Goal: Book appointment/travel/reservation

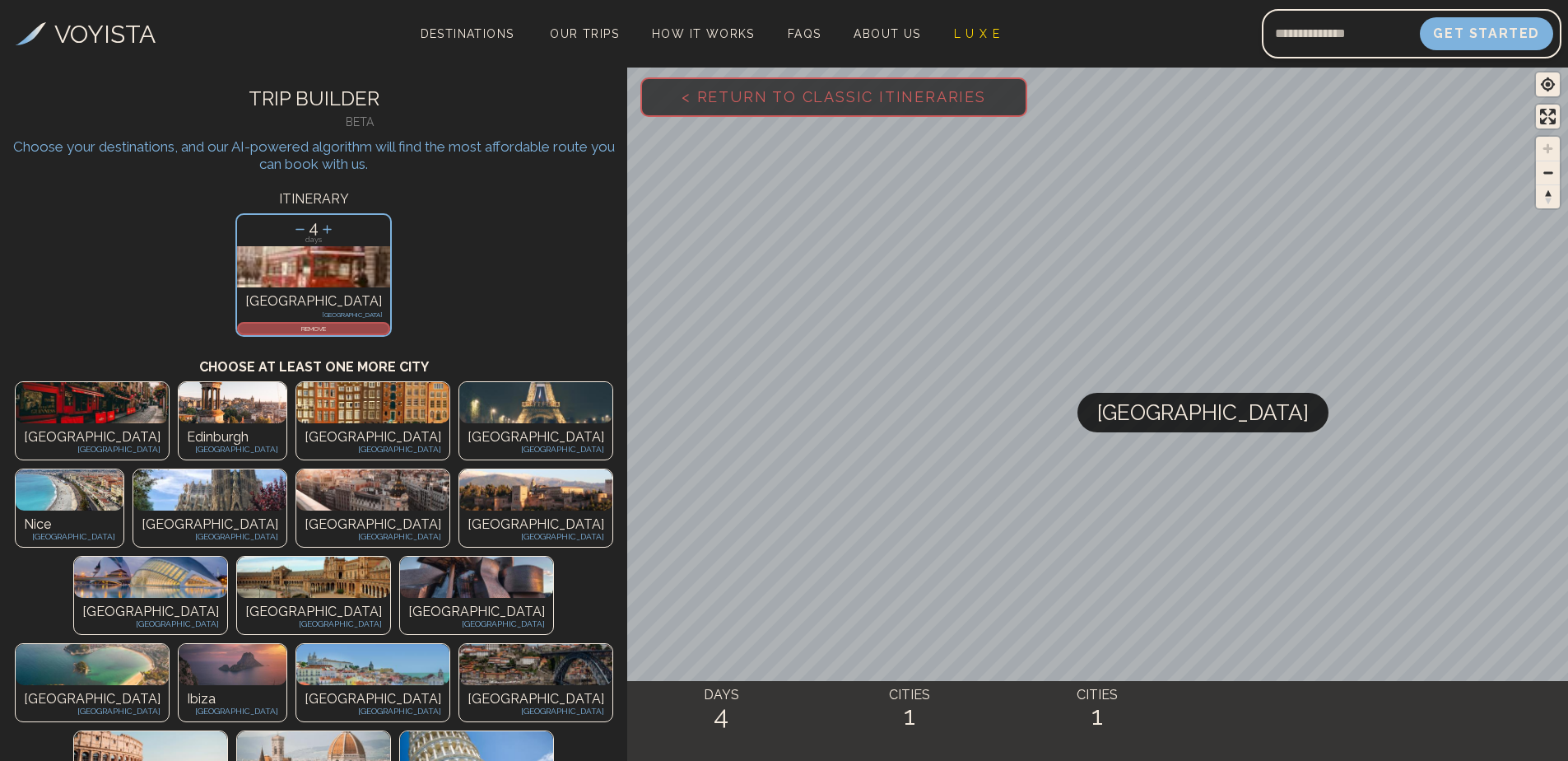
click at [459, 425] on div "Paris [GEOGRAPHIC_DATA]" at bounding box center [536, 441] width 153 height 37
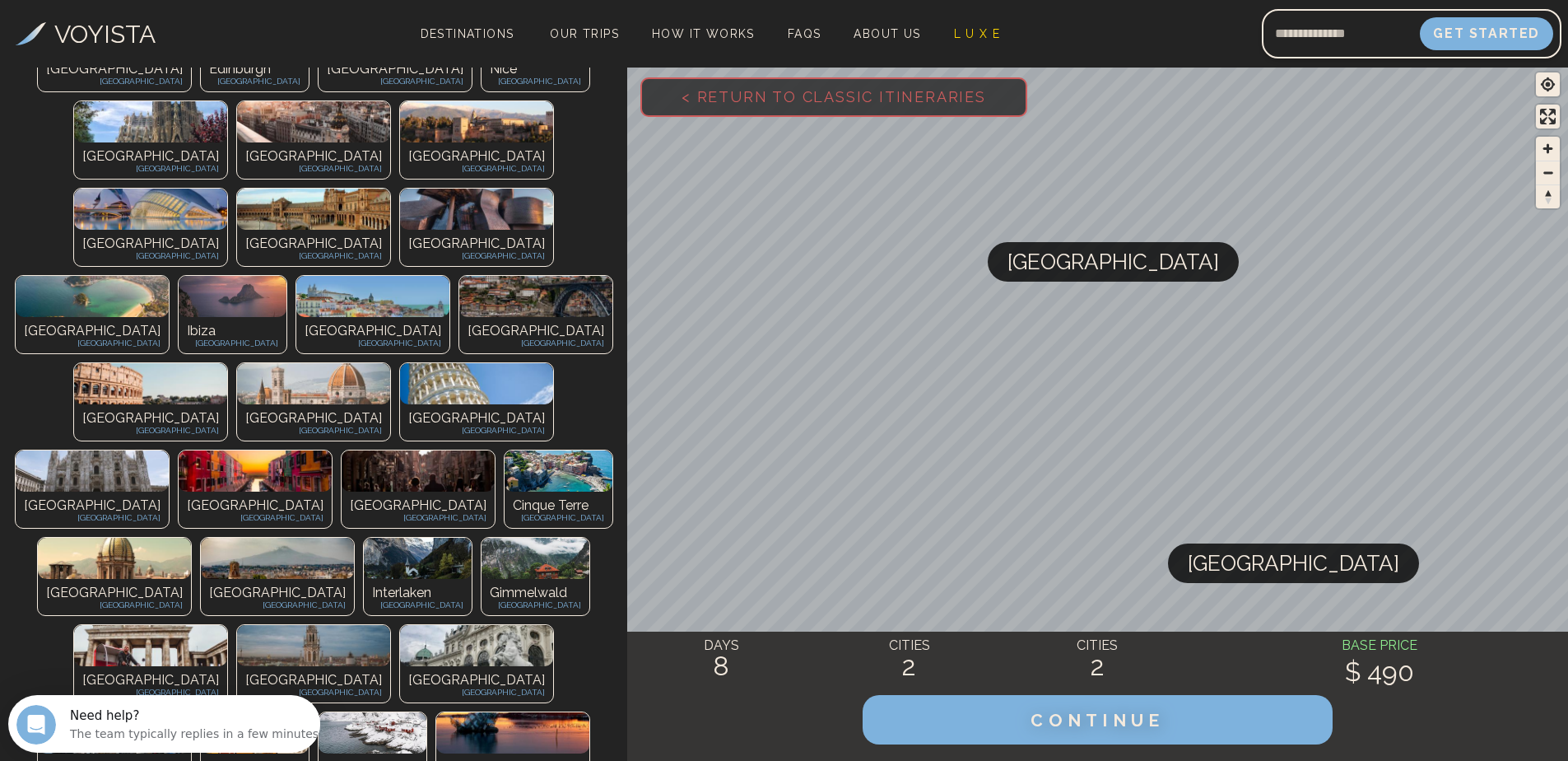
scroll to position [412, 0]
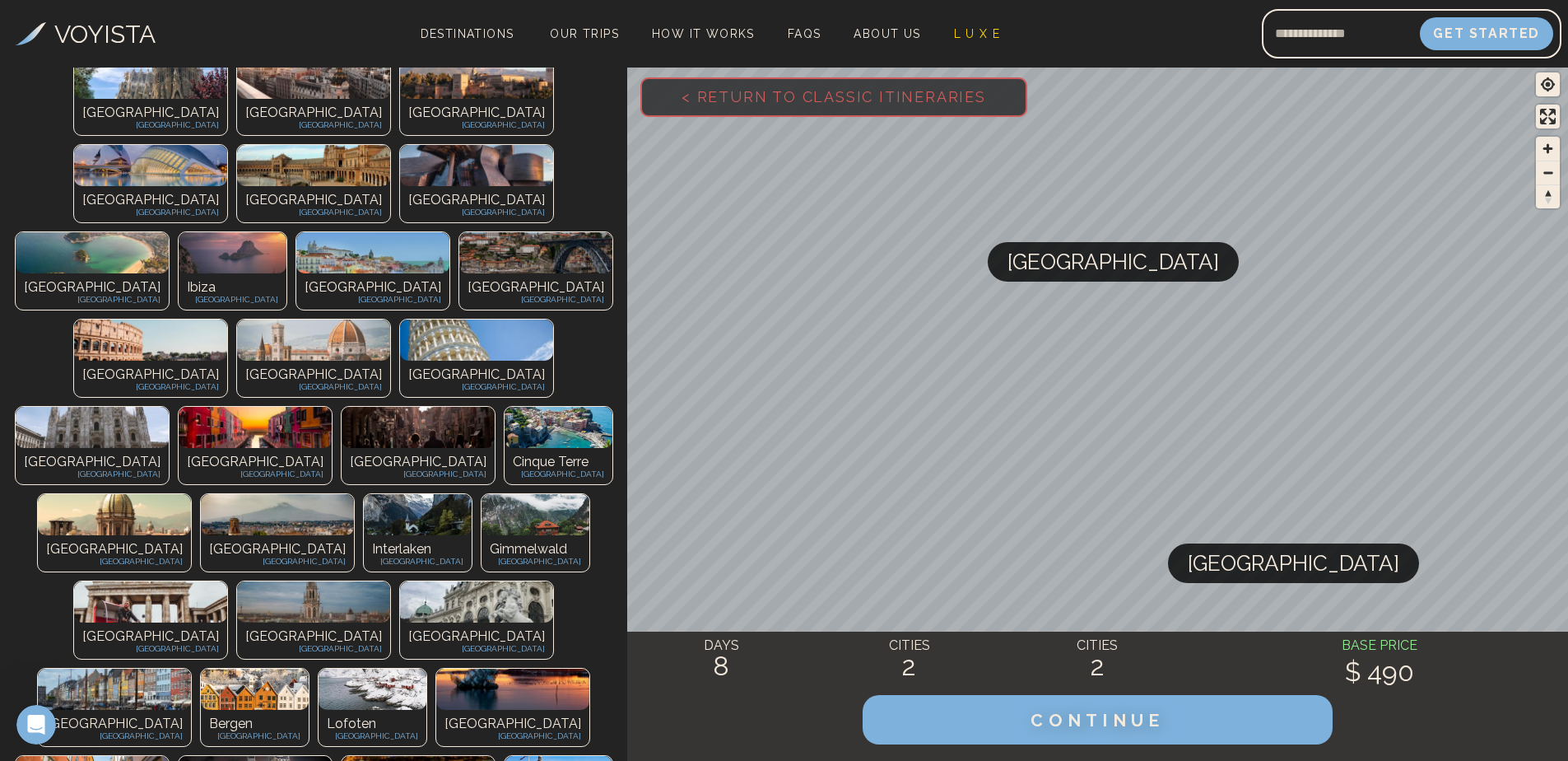
click at [715, 663] on h2 "8" at bounding box center [722, 666] width 189 height 30
click at [1123, 716] on span "CONTINUE" at bounding box center [1097, 720] width 141 height 22
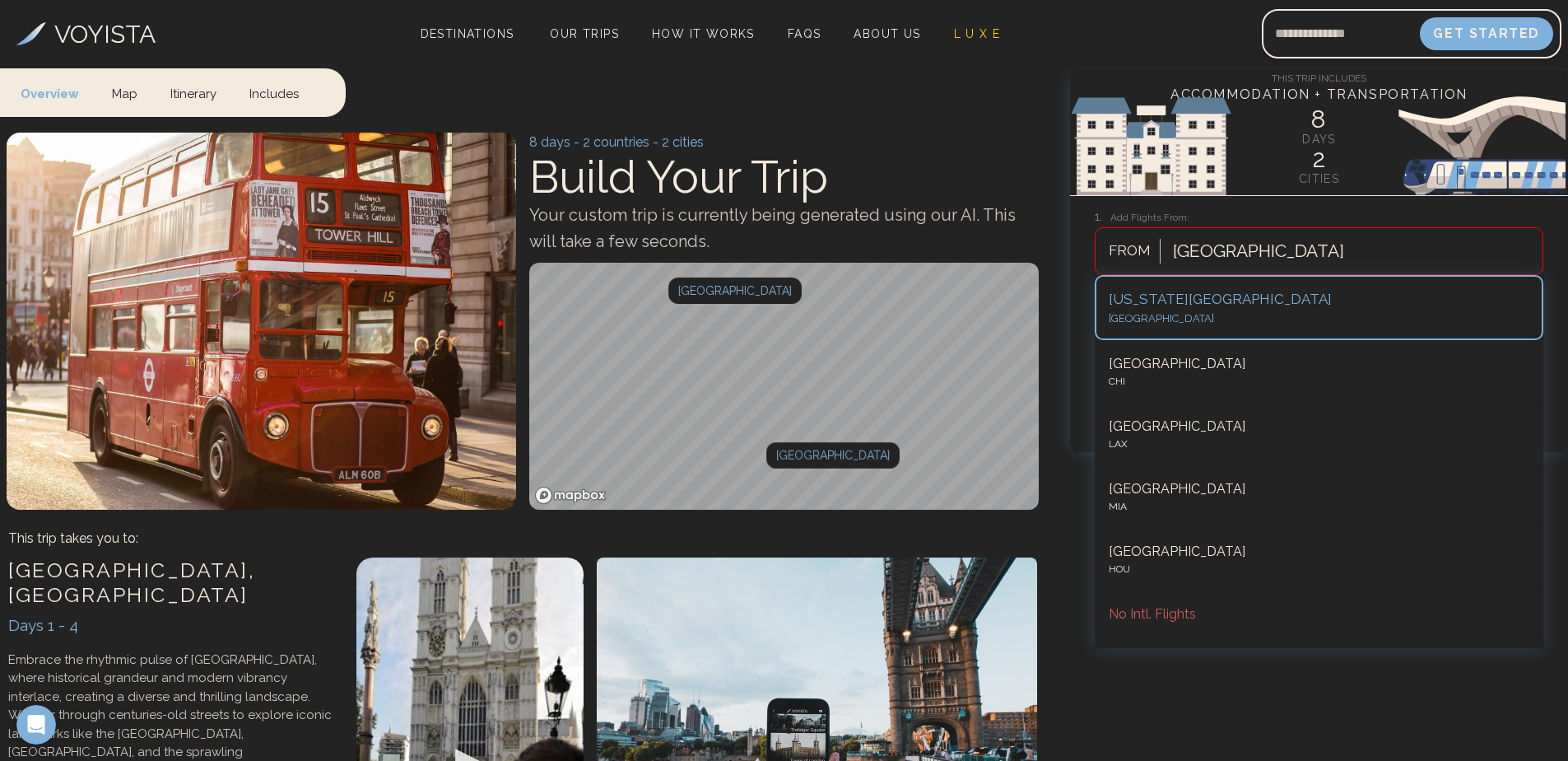
click at [1210, 268] on div "[GEOGRAPHIC_DATA]" at bounding box center [1354, 251] width 378 height 37
type input "***"
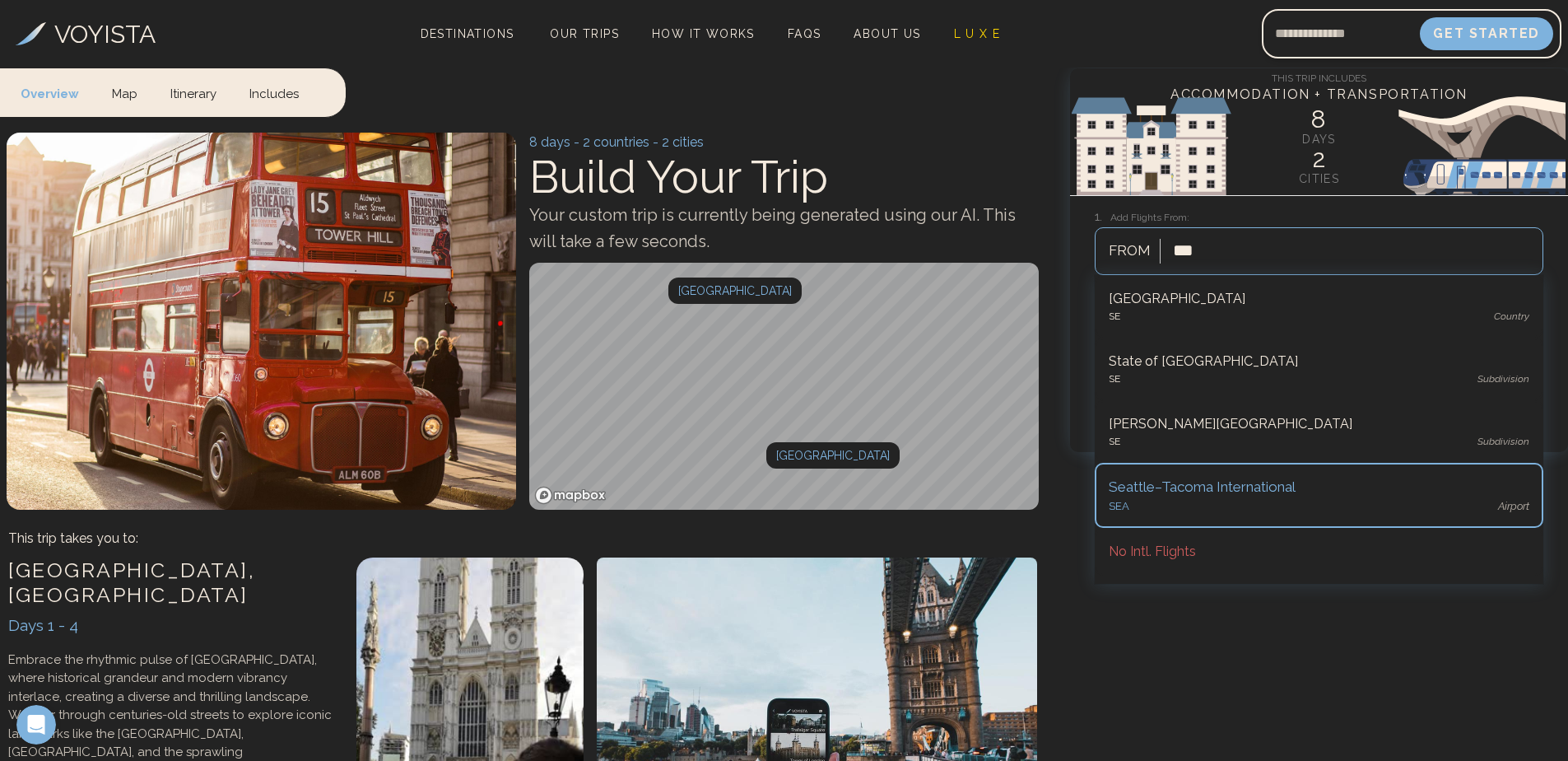
click at [1196, 490] on div "Seattle–Tacoma International" at bounding box center [1318, 488] width 420 height 22
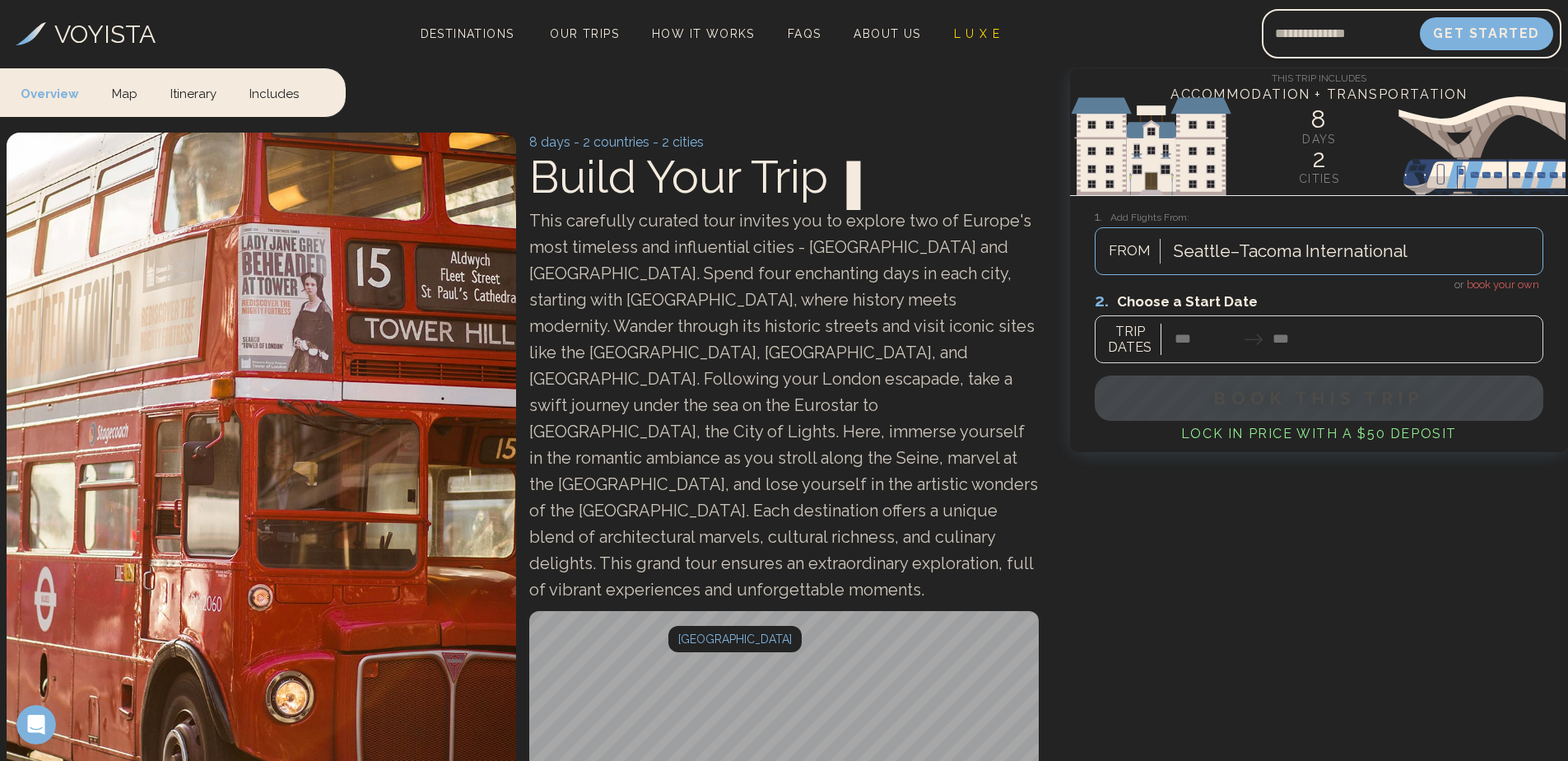
click at [1192, 336] on div at bounding box center [1319, 326] width 449 height 73
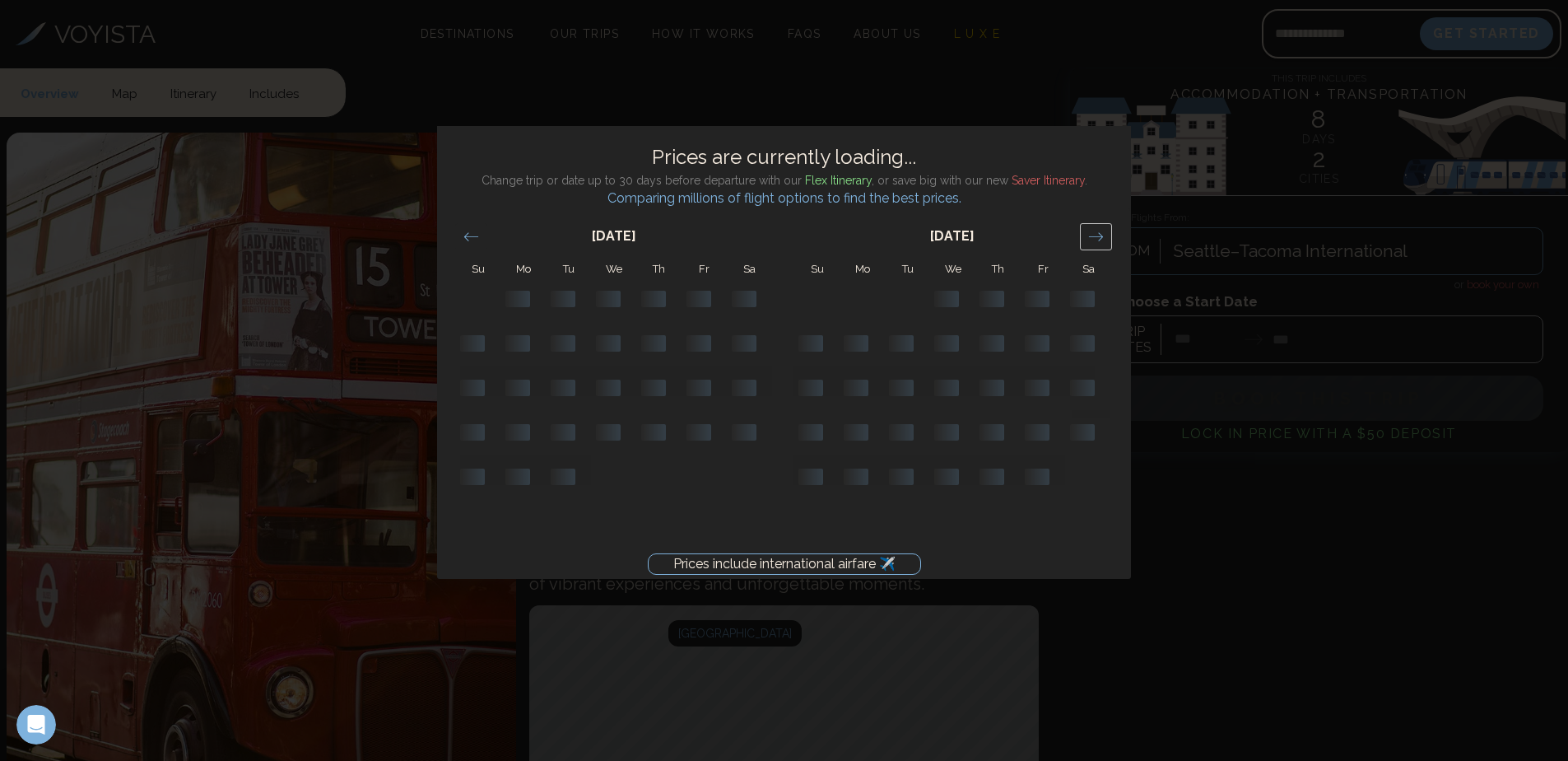
click at [1097, 237] on icon "Move forward to switch to the next month." at bounding box center [1096, 236] width 14 height 8
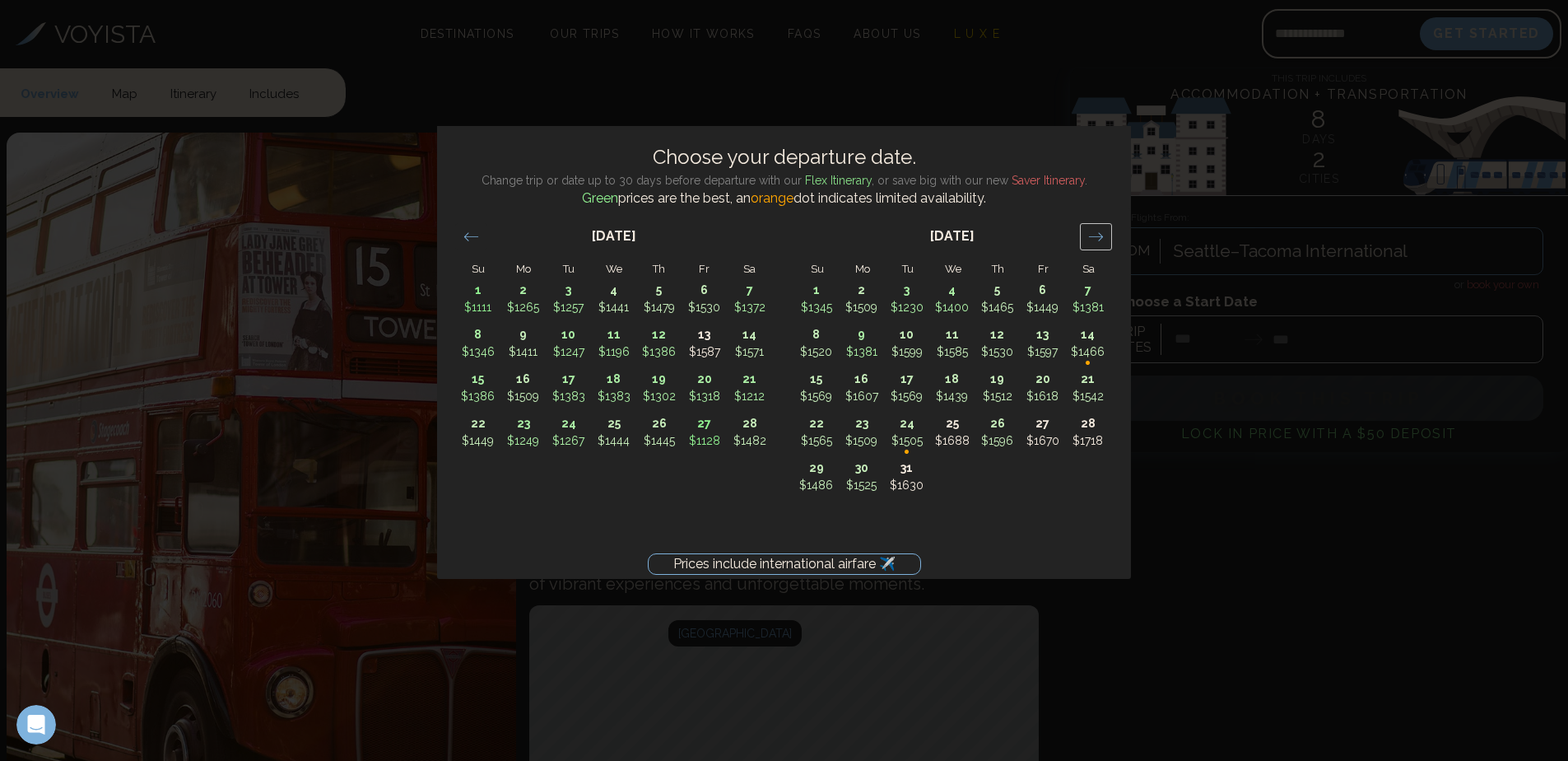
click at [1097, 237] on icon "Move forward to switch to the next month." at bounding box center [1096, 236] width 14 height 8
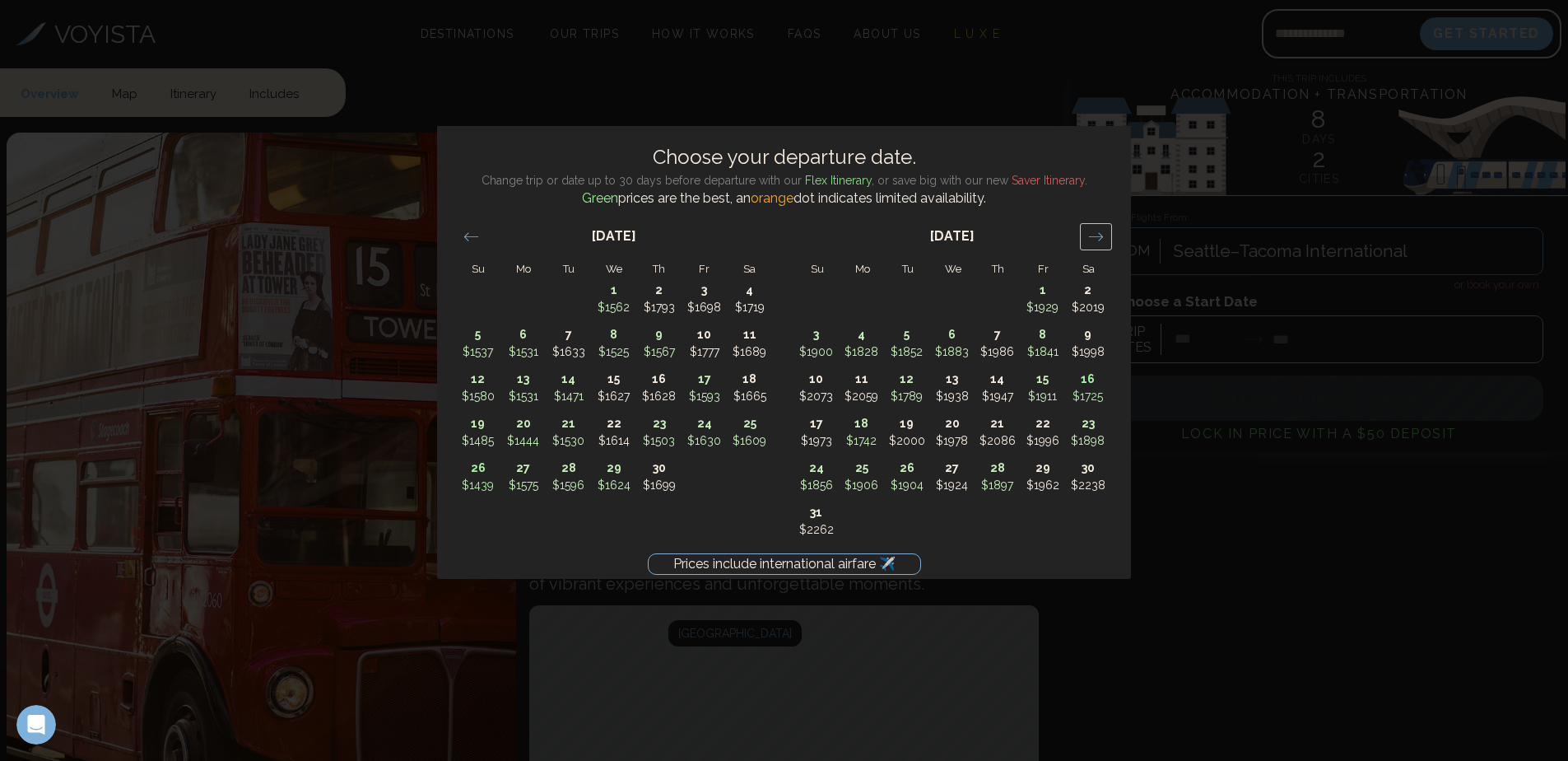
click at [1097, 237] on icon "Move forward to switch to the next month." at bounding box center [1096, 236] width 14 height 8
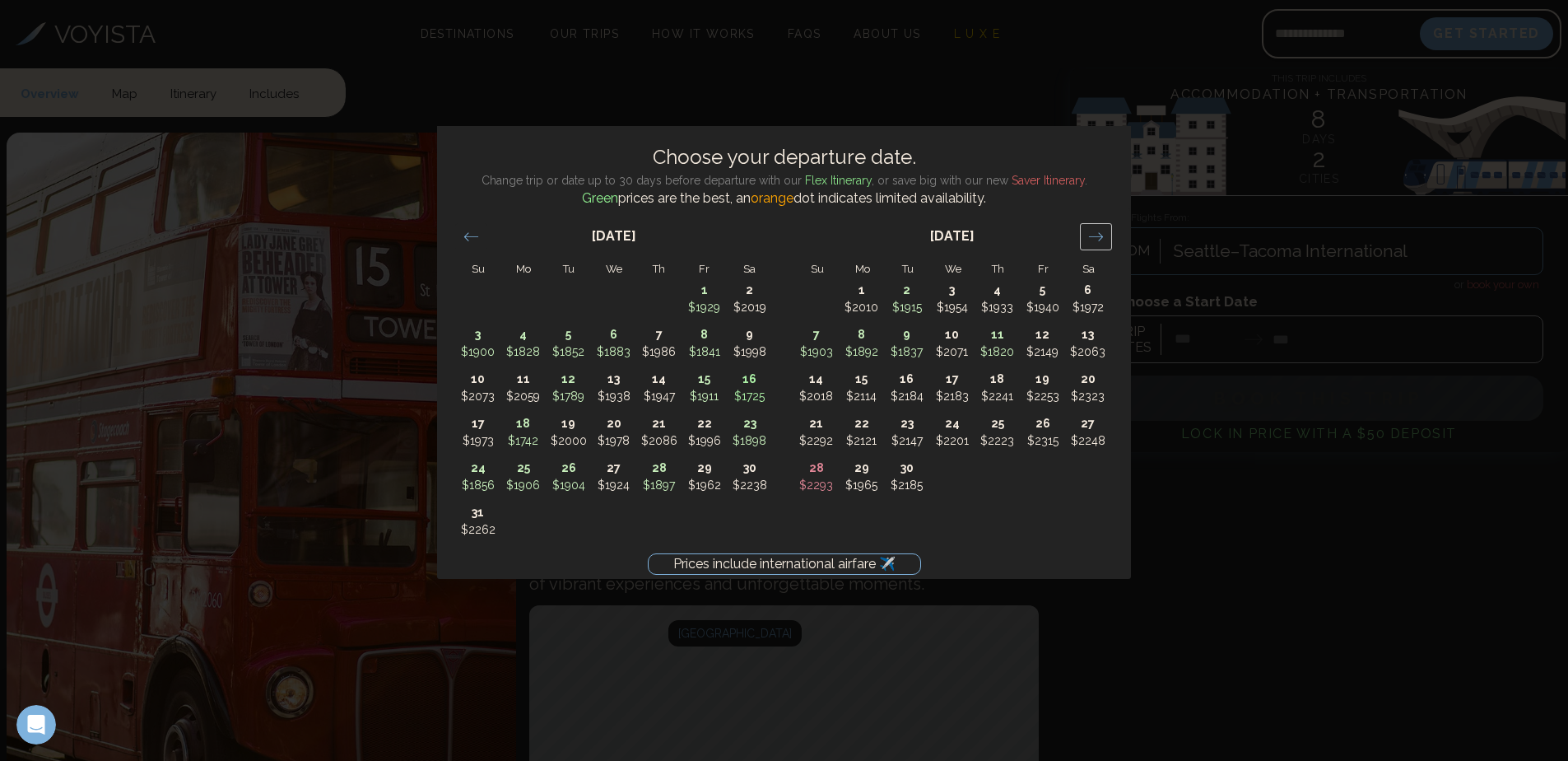
click at [1097, 237] on icon "Move forward to switch to the next month." at bounding box center [1096, 236] width 14 height 8
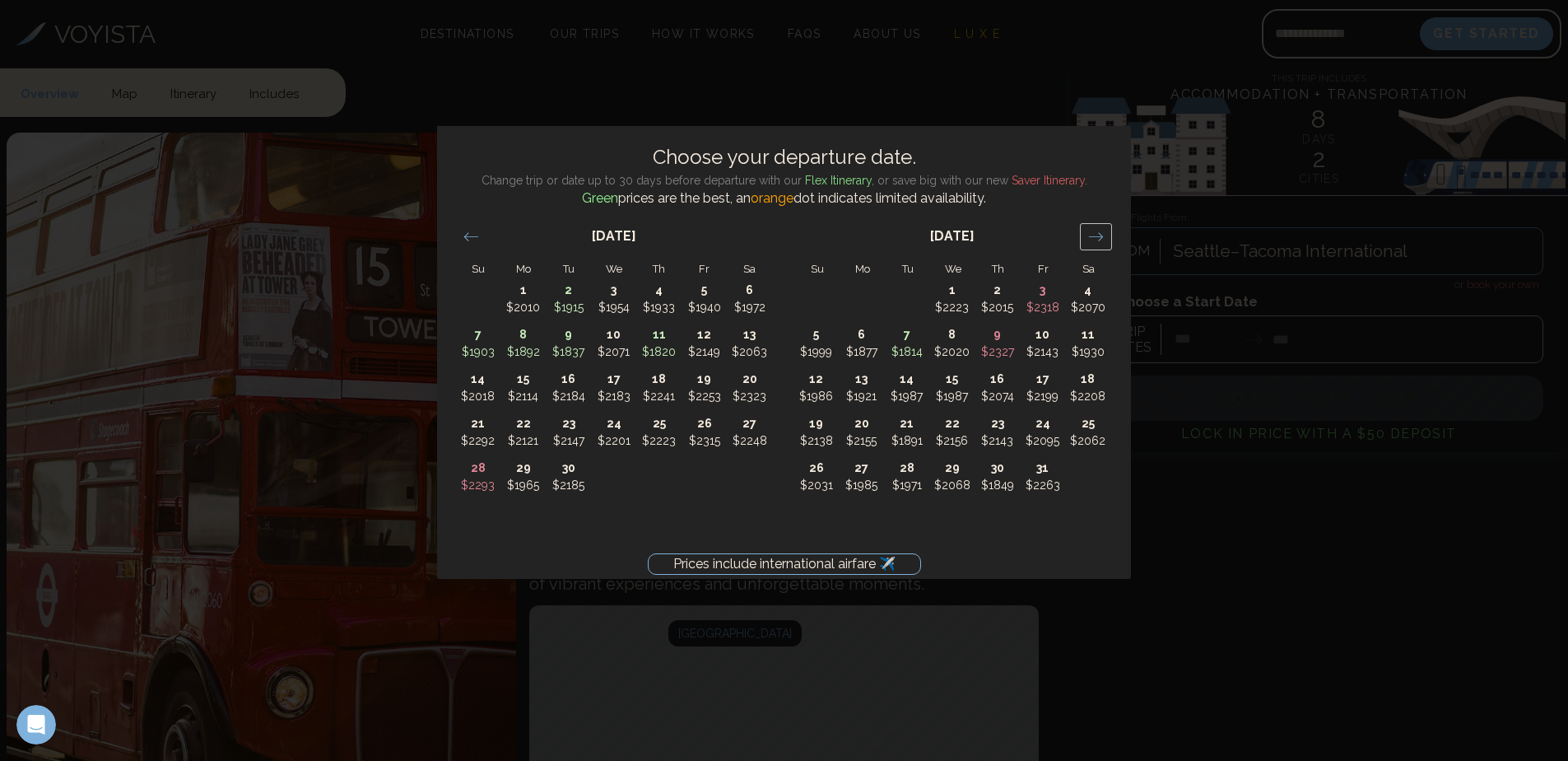
click at [1097, 237] on icon "Move forward to switch to the next month." at bounding box center [1096, 236] width 14 height 8
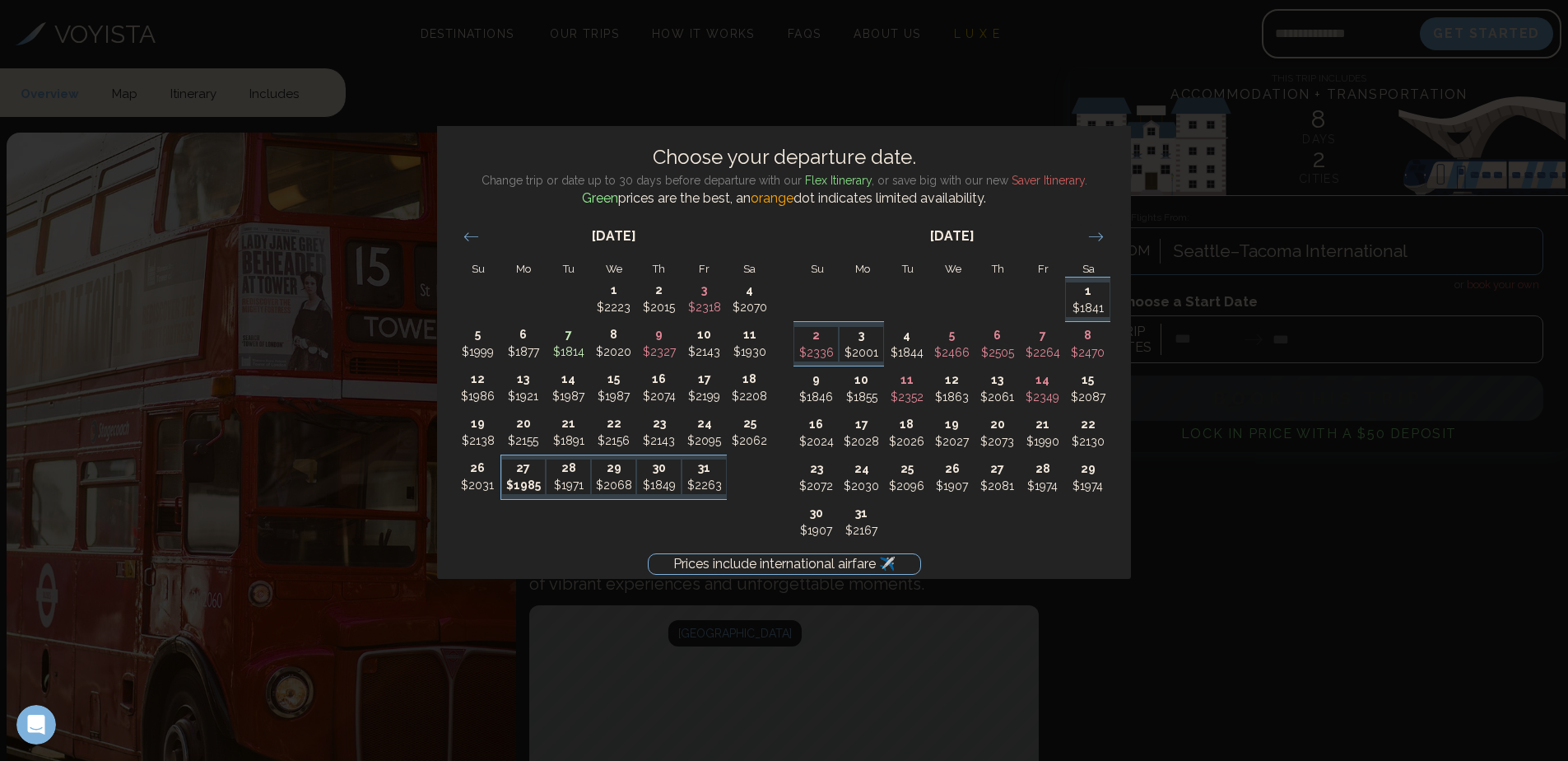
click at [516, 480] on p "$1985" at bounding box center [523, 485] width 43 height 17
type input "********"
type input "*******"
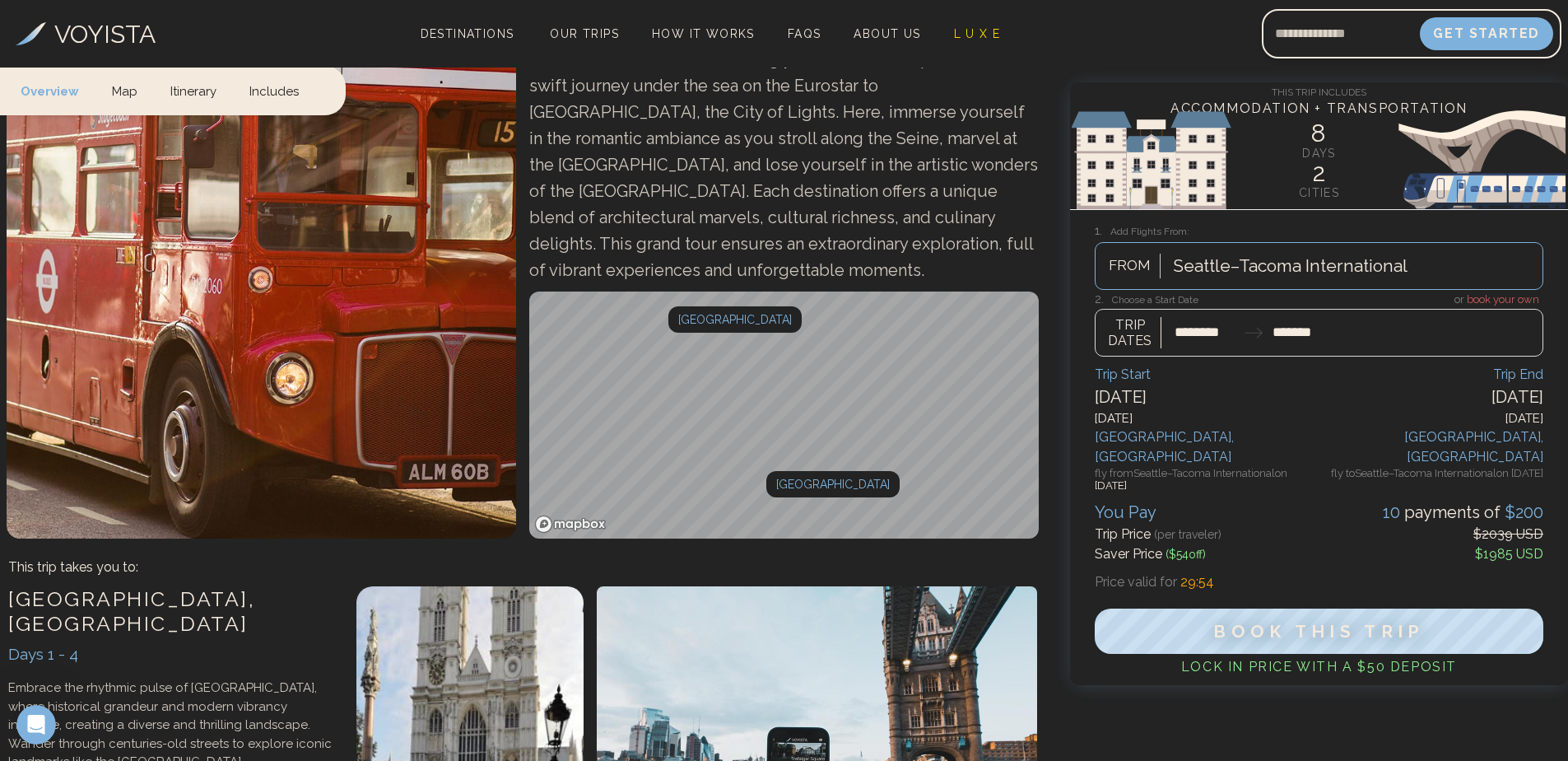
scroll to position [330, 0]
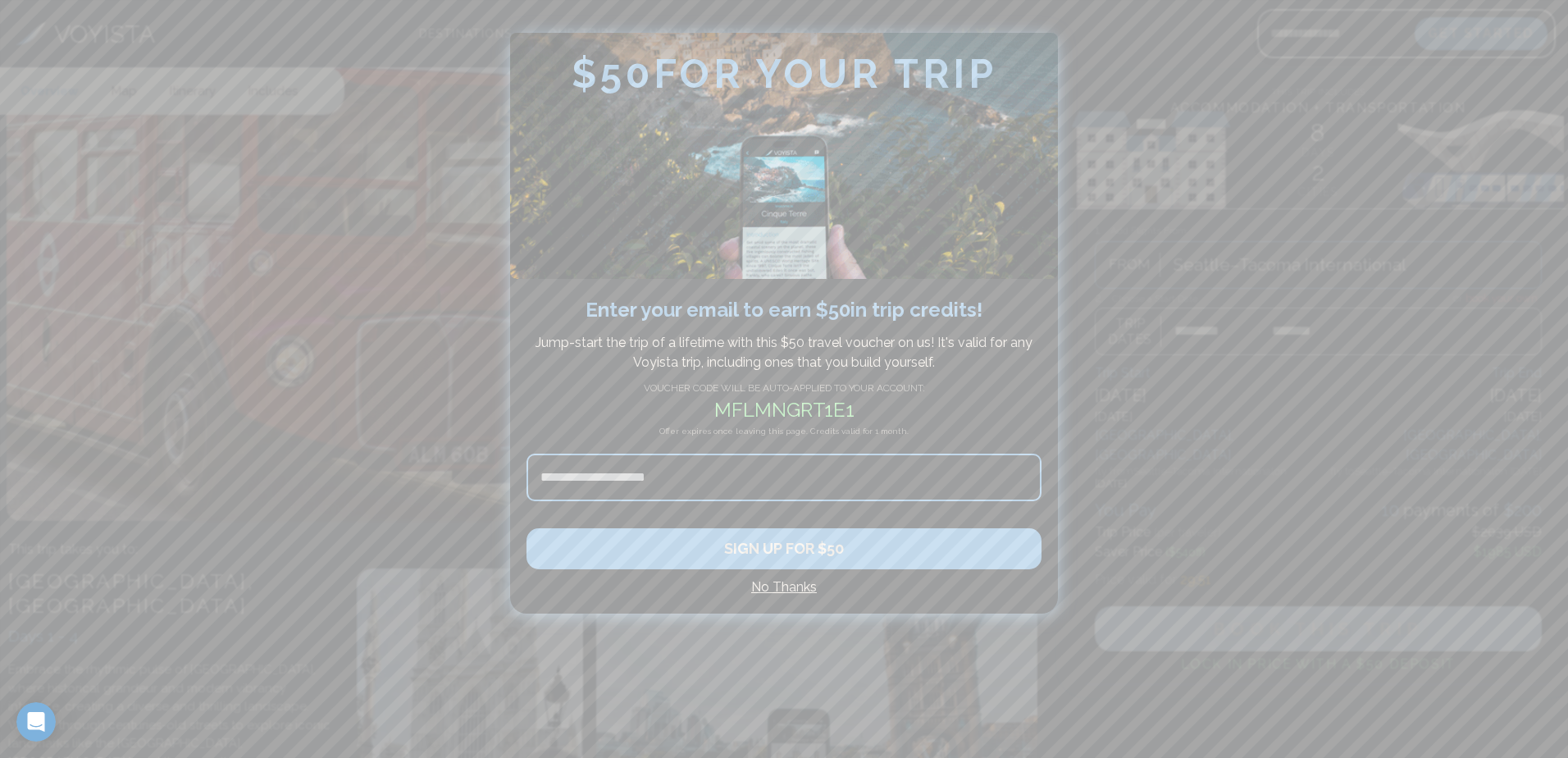
click at [806, 589] on h4 "No Thanks" at bounding box center [784, 587] width 515 height 20
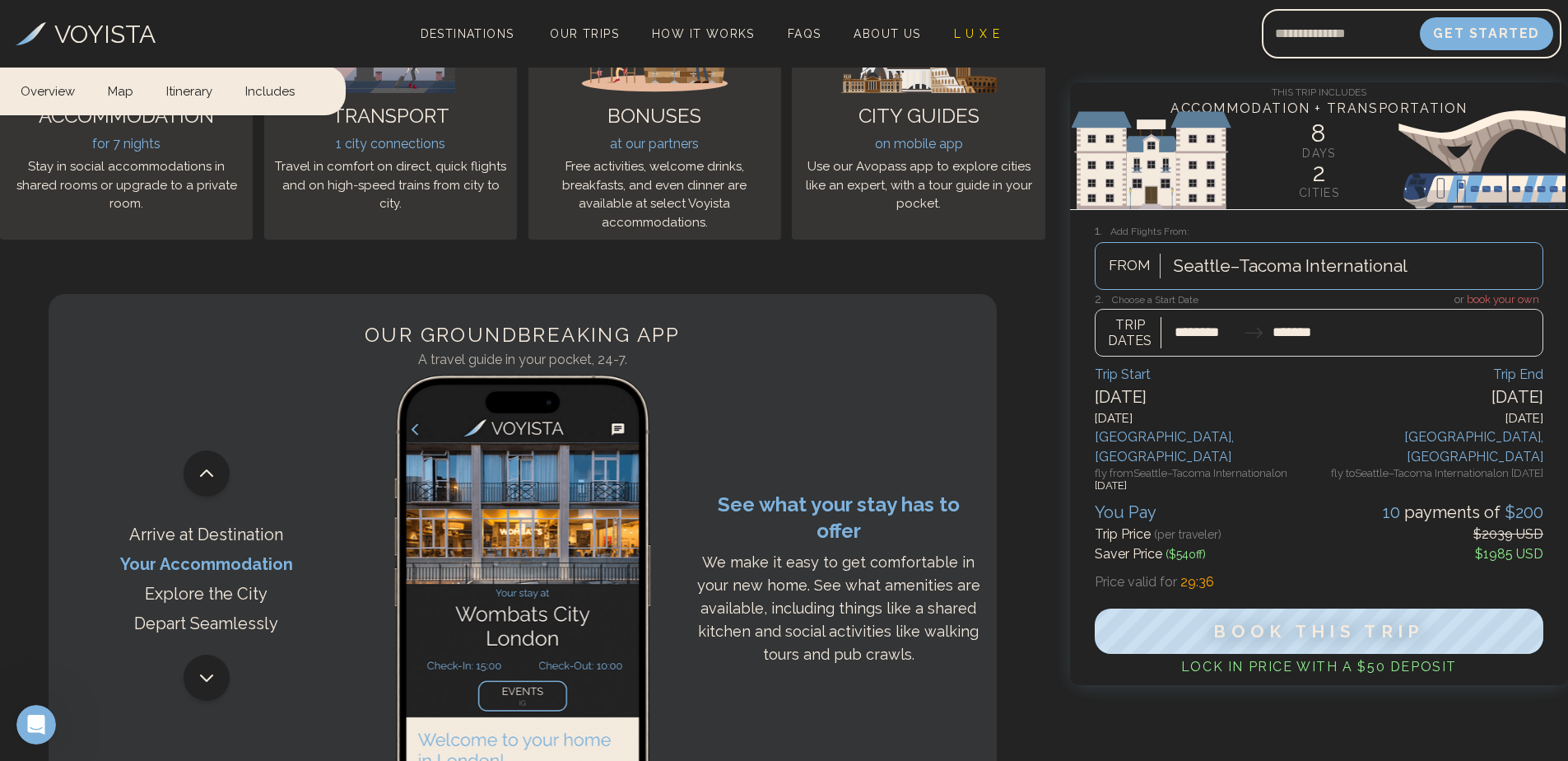
scroll to position [3212, 0]
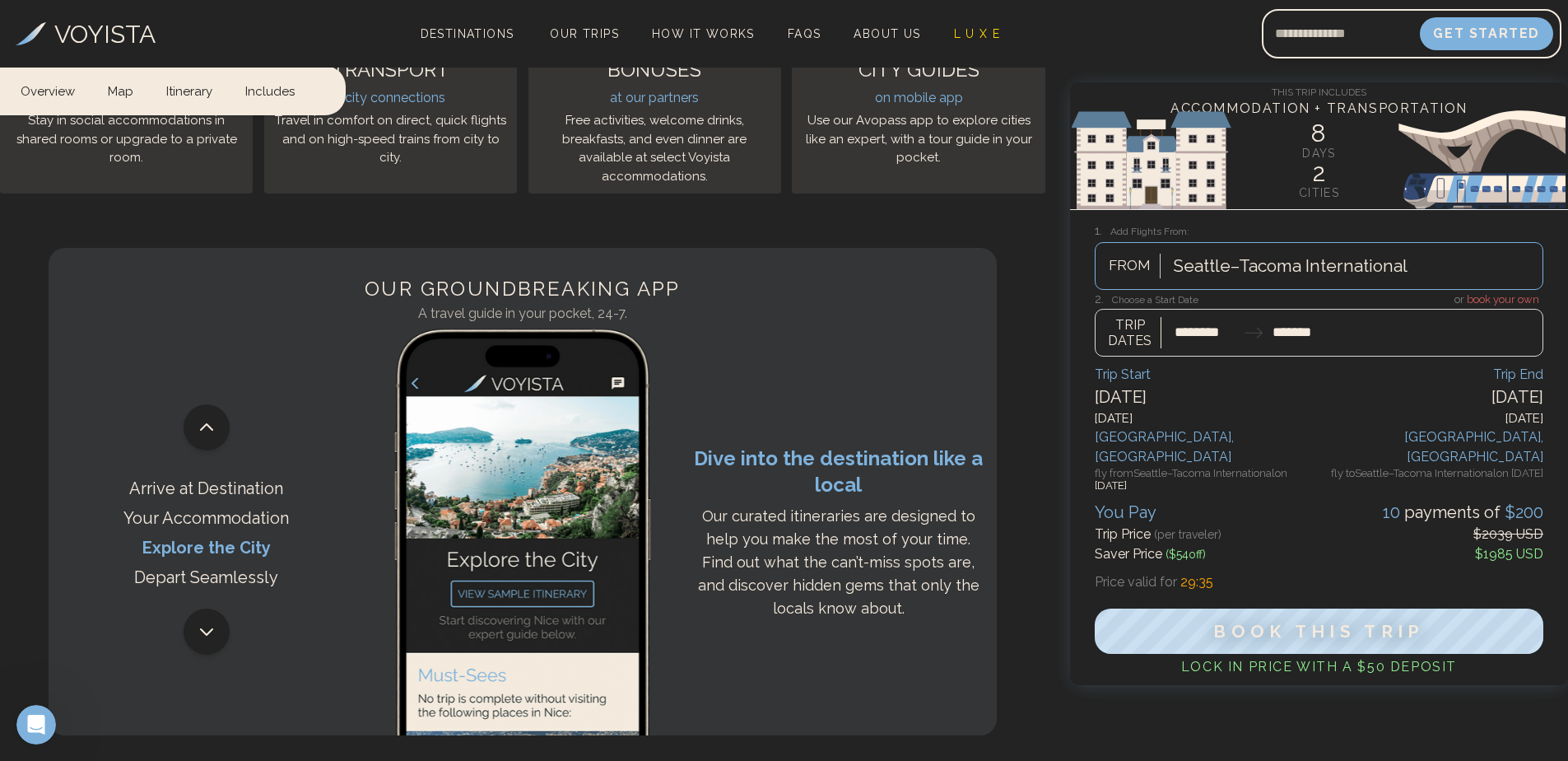
click at [1317, 139] on img at bounding box center [1319, 160] width 498 height 99
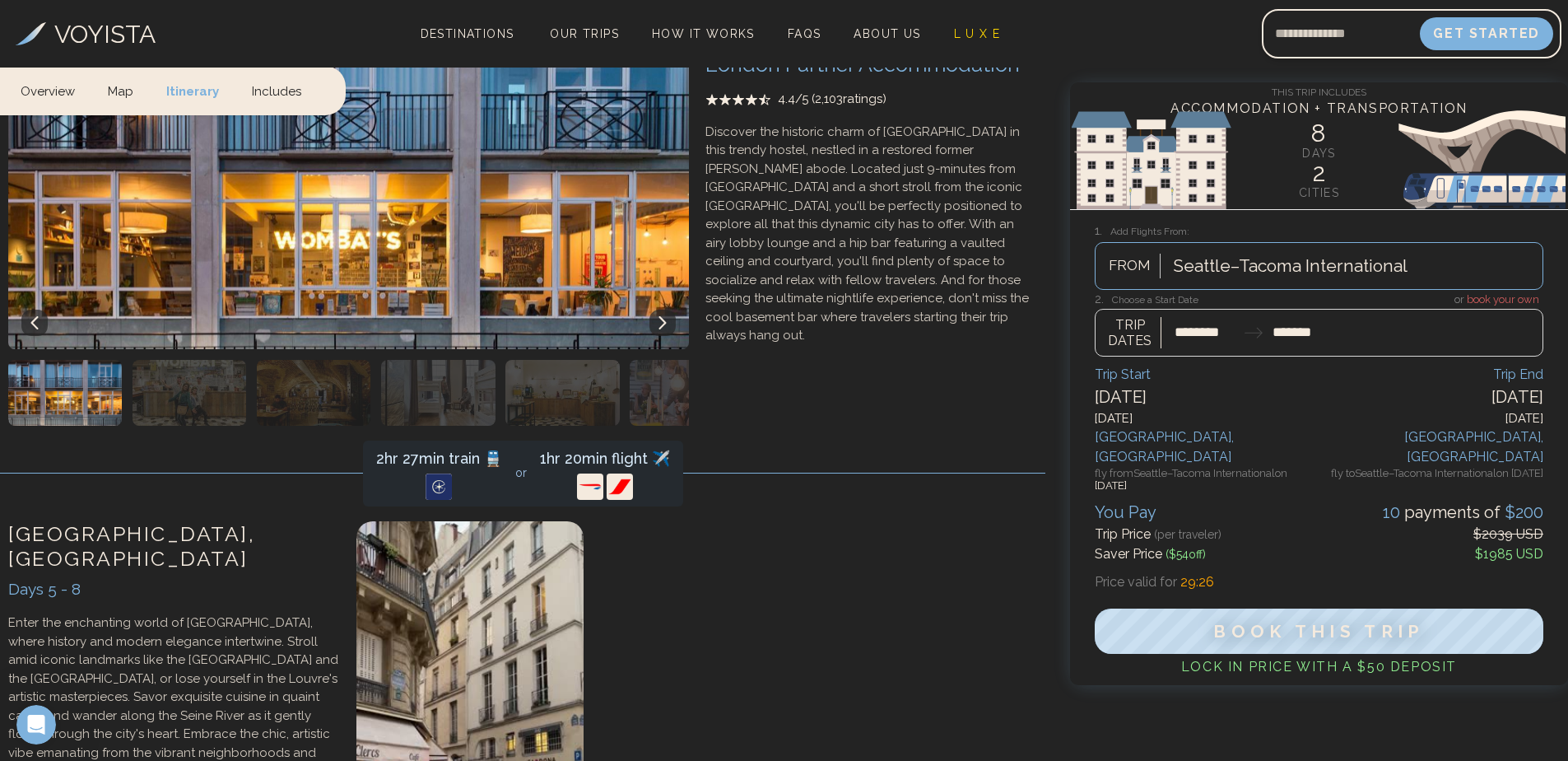
scroll to position [1483, 0]
